Goal: Task Accomplishment & Management: Use online tool/utility

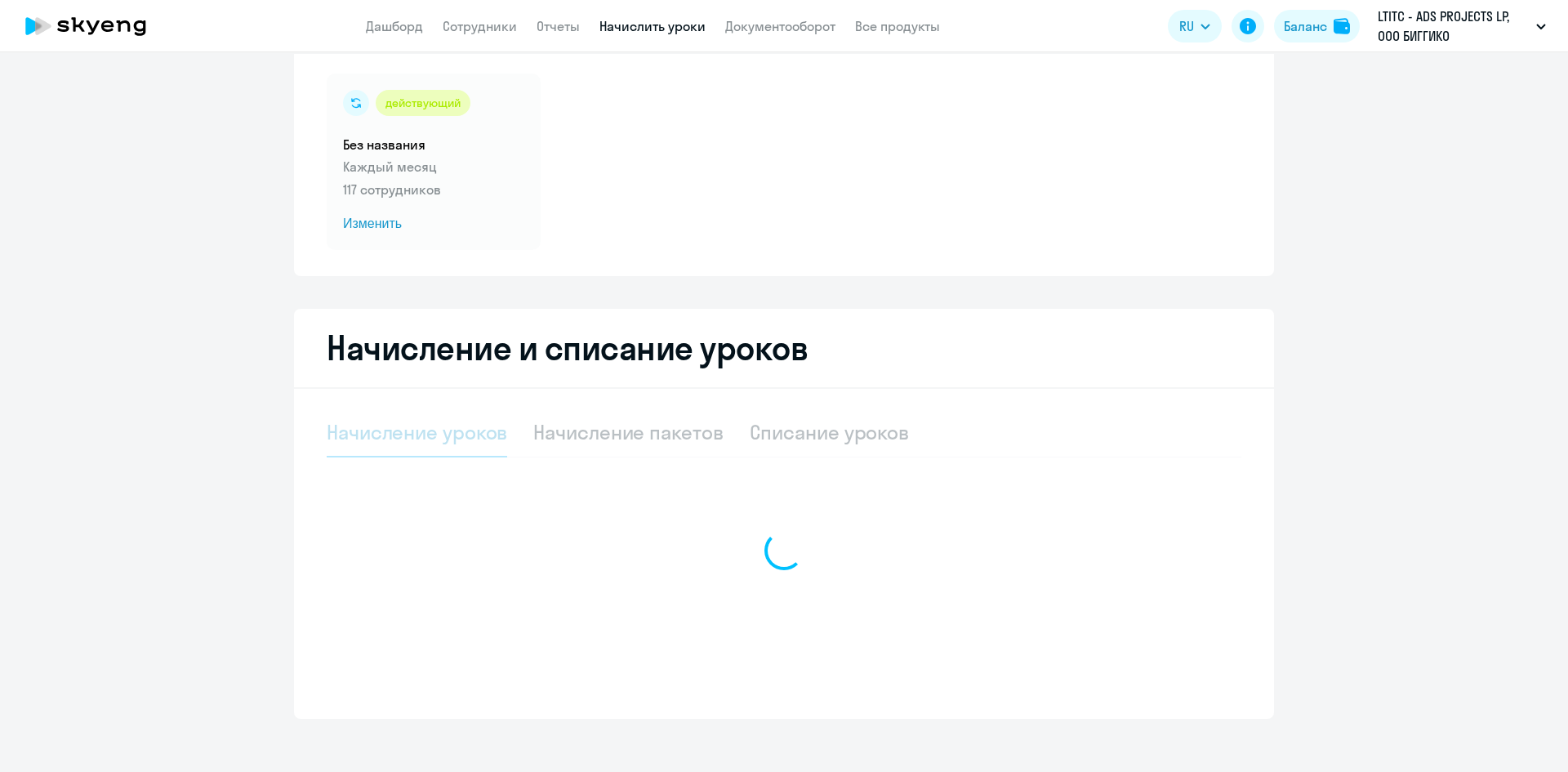
scroll to position [115, 0]
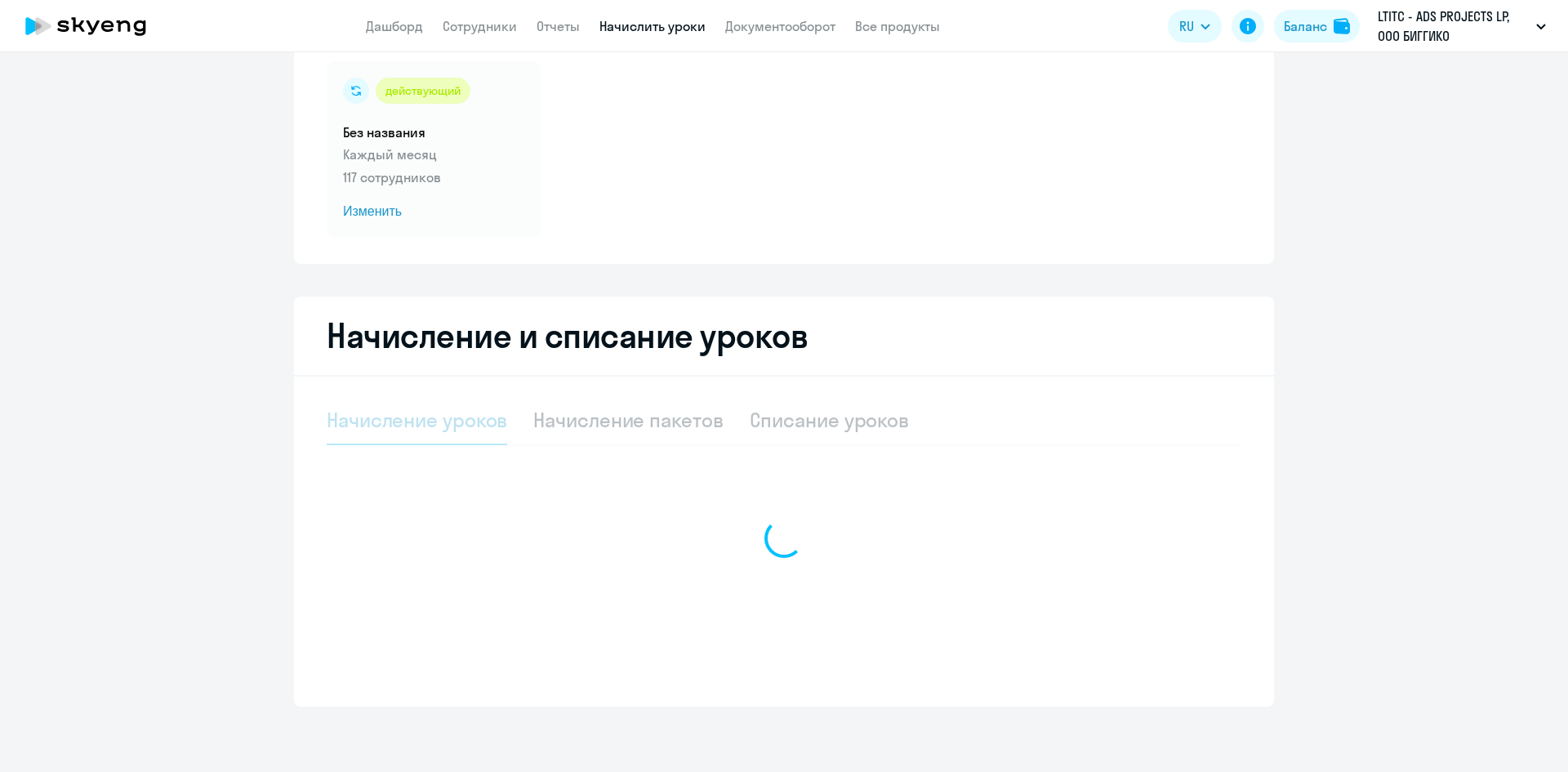
select select "10"
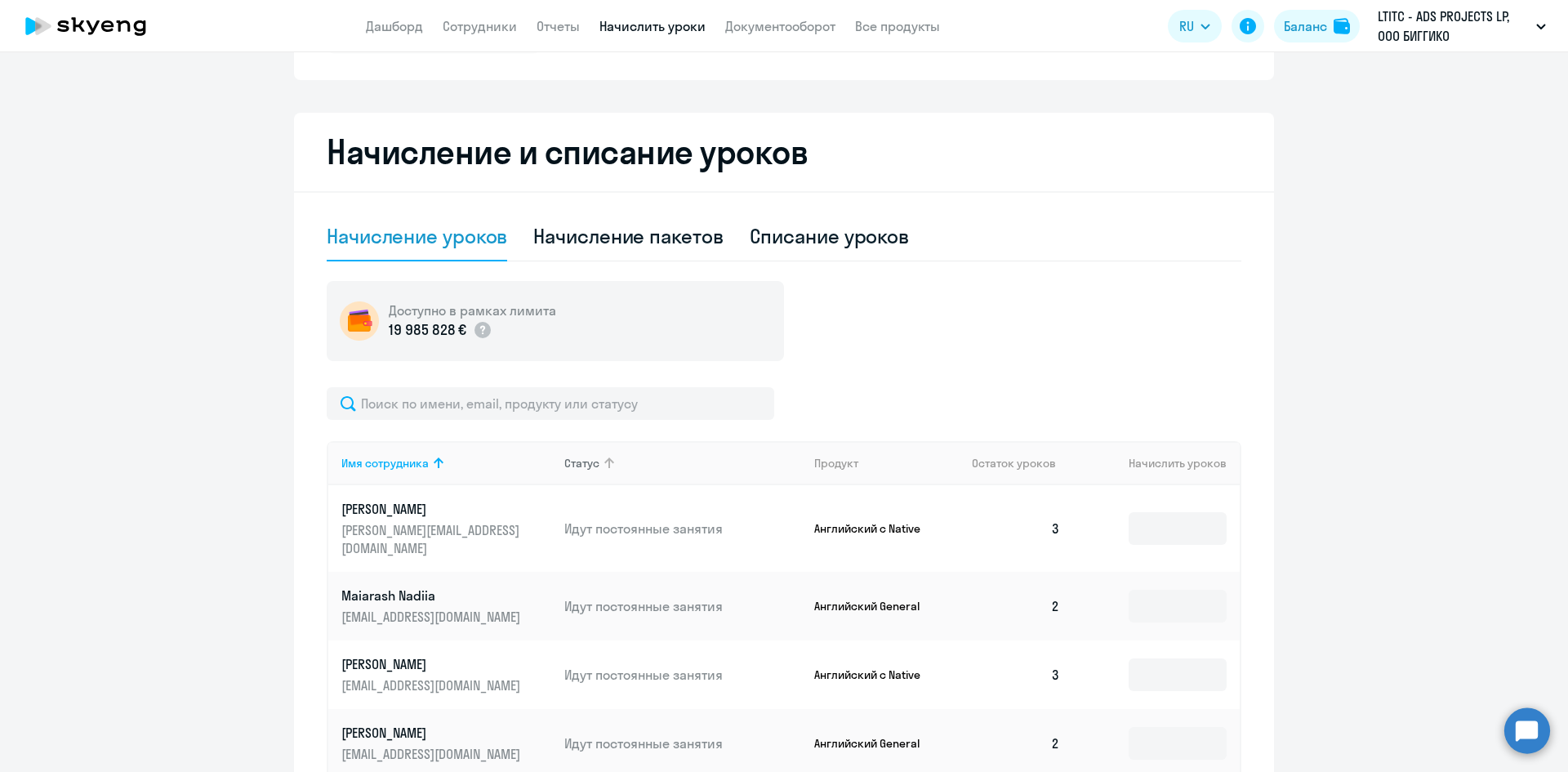
scroll to position [442, 0]
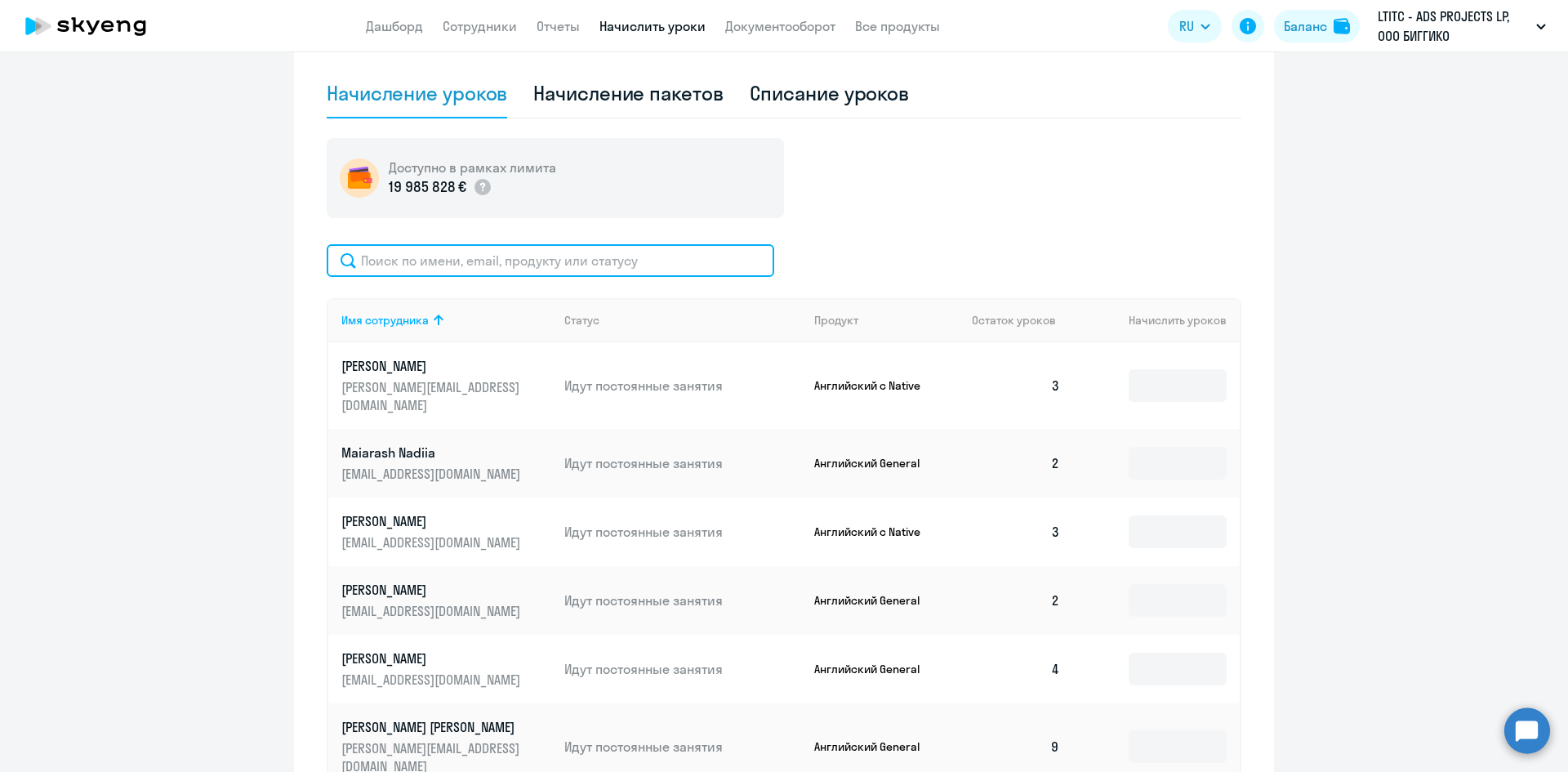
click at [553, 266] on input "text" at bounding box center [551, 260] width 448 height 32
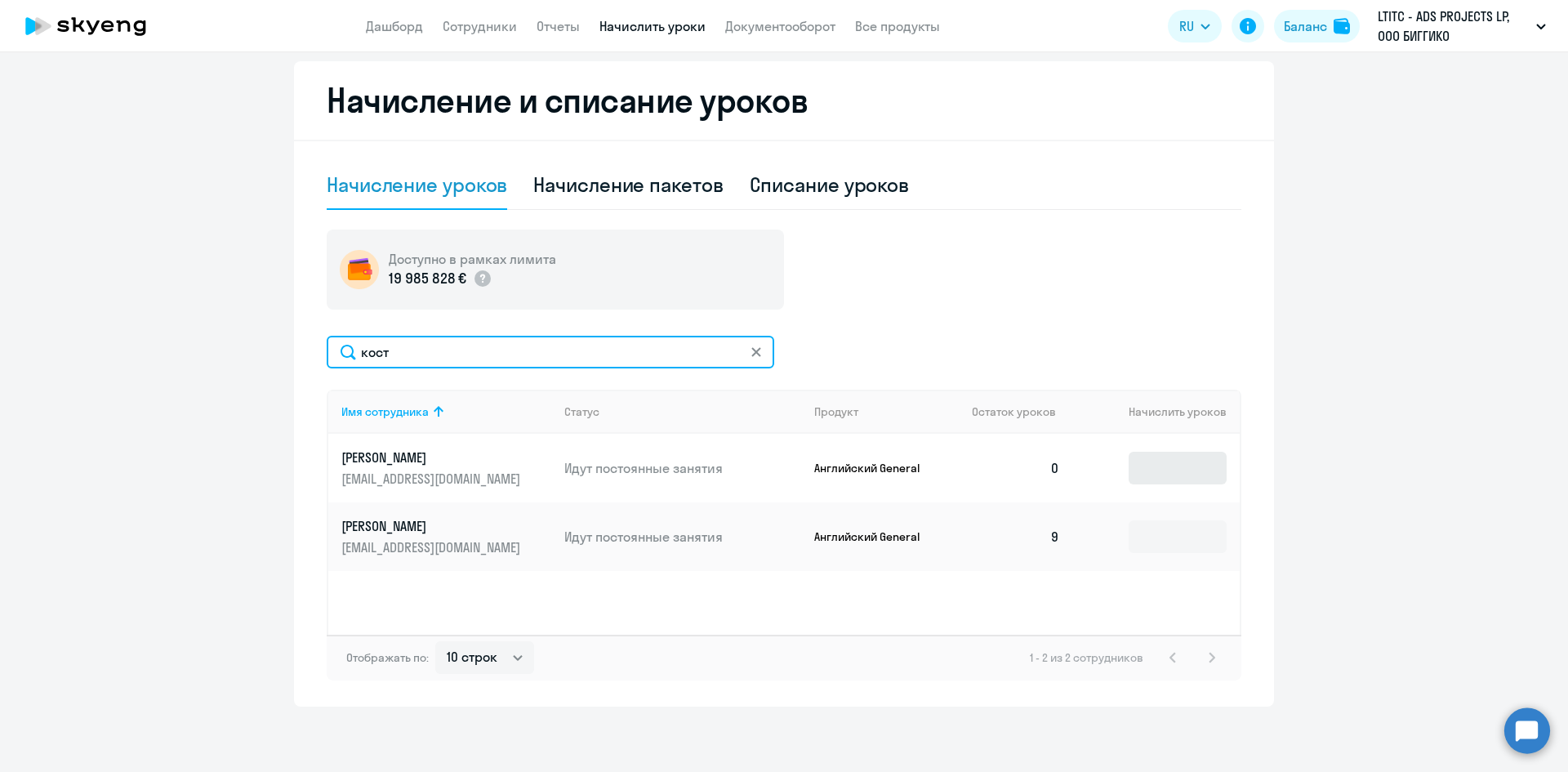
type input "кост"
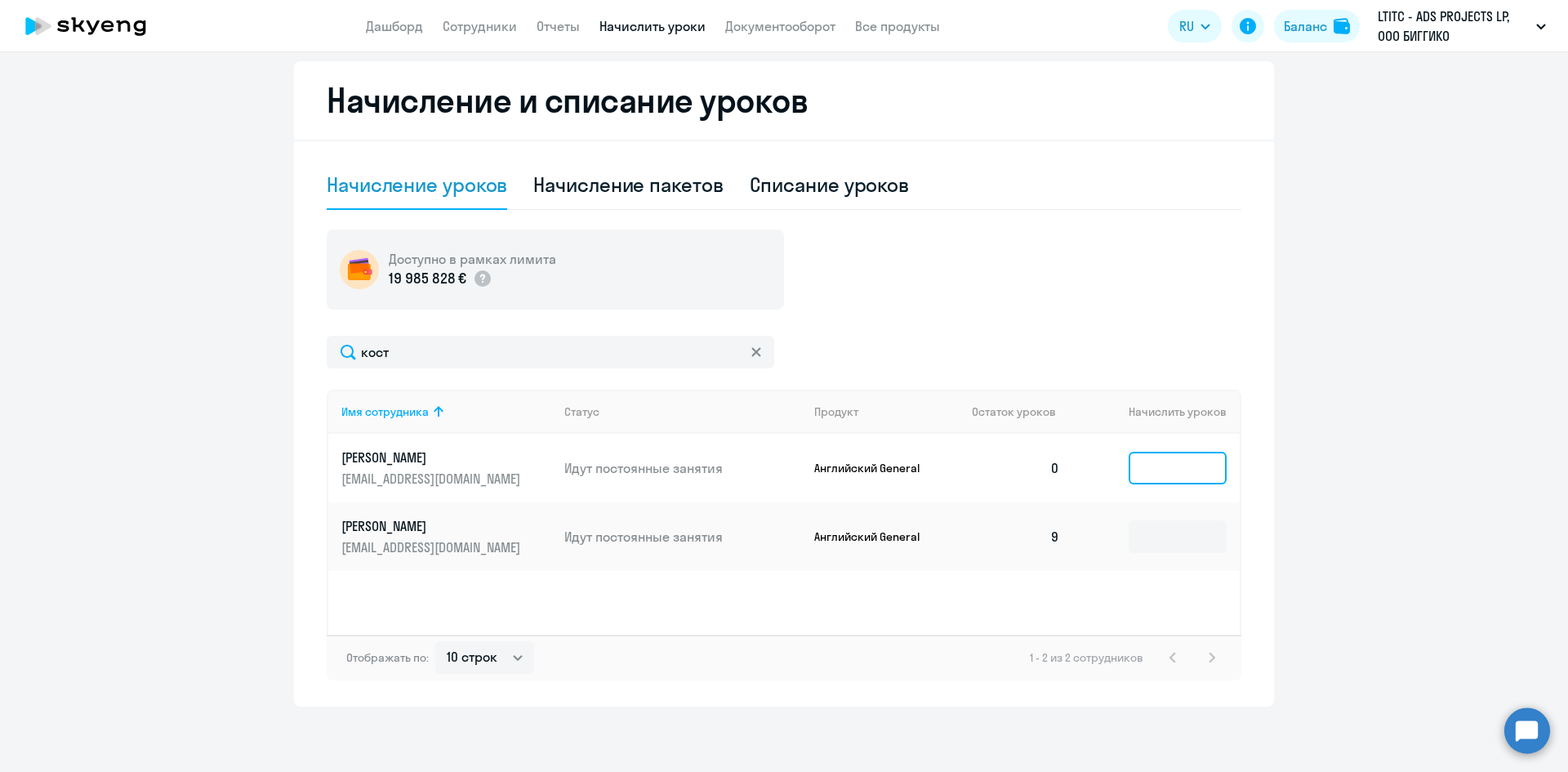
click at [1149, 465] on input at bounding box center [1178, 468] width 98 height 32
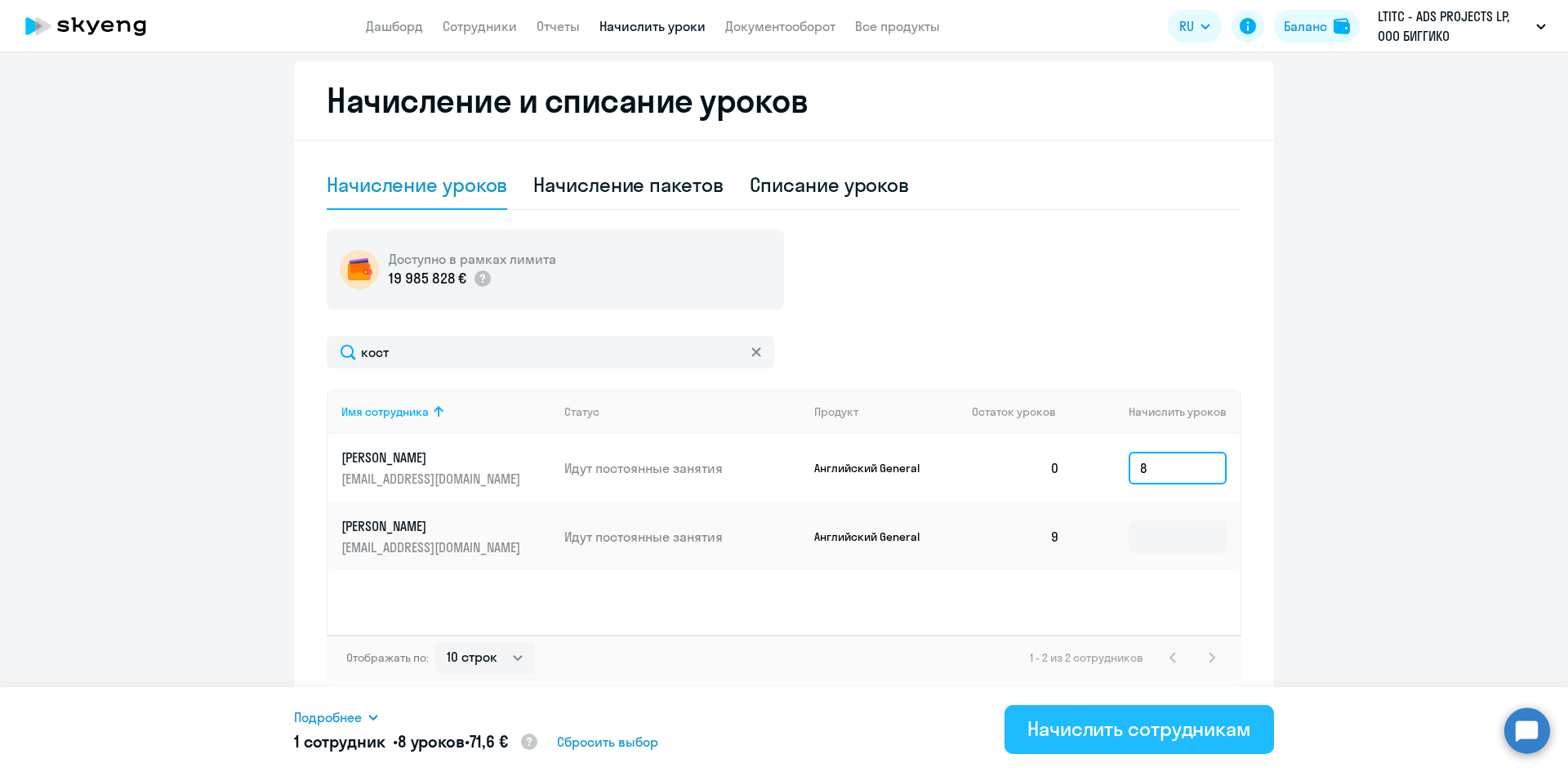
type input "8"
click at [1087, 735] on div "Начислить сотрудникам" at bounding box center [1139, 728] width 224 height 26
